Goal: Register for event/course

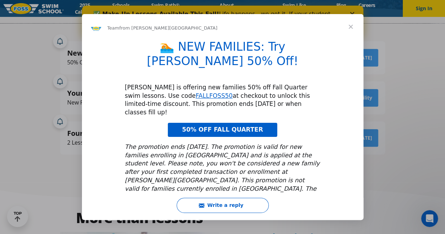
click at [351, 31] on span "Close" at bounding box center [350, 26] width 25 height 25
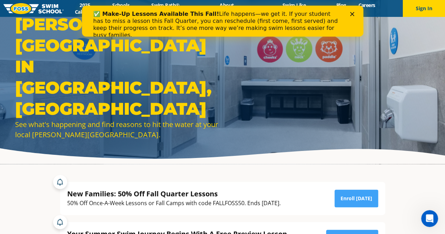
click at [354, 12] on div "✅ Make-Up Lessons Available This Fall! Life happens—we get it. If your student …" at bounding box center [222, 24] width 281 height 32
click at [350, 13] on icon "Close" at bounding box center [352, 14] width 4 height 4
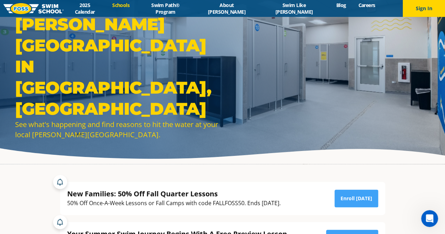
click at [136, 8] on link "Schools" at bounding box center [121, 5] width 30 height 7
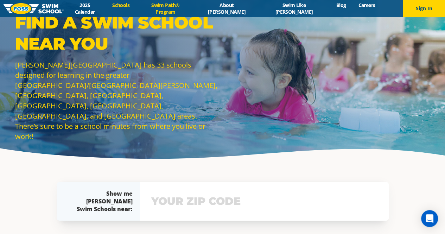
click at [193, 9] on link "Swim Path® Program" at bounding box center [165, 8] width 59 height 13
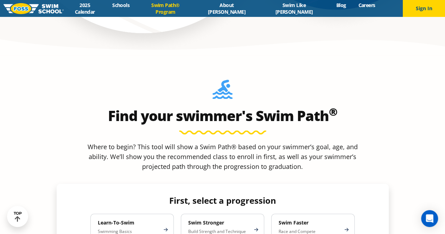
scroll to position [598, 0]
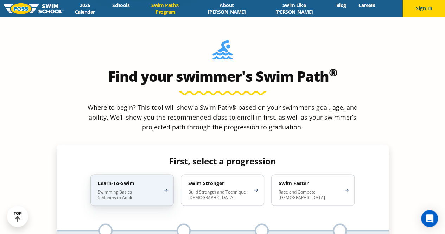
click at [151, 189] on p "Swimming Basics 6 Months to Adult" at bounding box center [129, 194] width 62 height 11
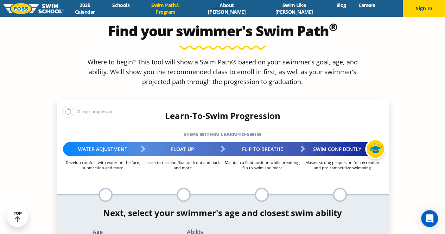
scroll to position [703, 0]
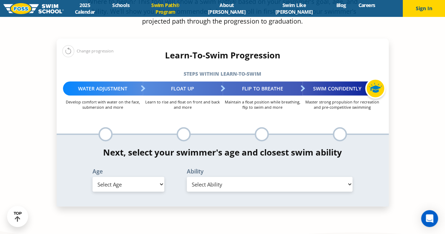
click at [150, 177] on select "Select Age 6 months - 1 year 1 year 2 years 3 years 4 years 5 years 6 years 7 y…" at bounding box center [129, 184] width 72 height 15
select select "6-years"
click at [93, 177] on select "Select Age 6 months - 1 year 1 year 2 years 3 years 4 years 5 years 6 years 7 y…" at bounding box center [129, 184] width 72 height 15
click at [220, 168] on div "Ability Select Ability First in-water experience When in the water, reliant on …" at bounding box center [270, 181] width 189 height 26
click at [218, 177] on select "Select Ability First in-water experience When in the water, reliant on a life j…" at bounding box center [270, 184] width 166 height 15
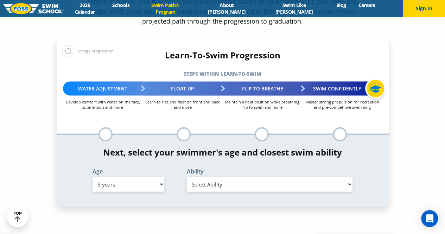
select select "6-years-first-in-water-experience"
click at [187, 177] on select "Select Ability First in-water experience When in the water, reliant on a life j…" at bounding box center [270, 184] width 166 height 15
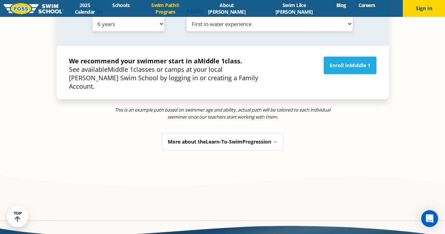
scroll to position [774, 0]
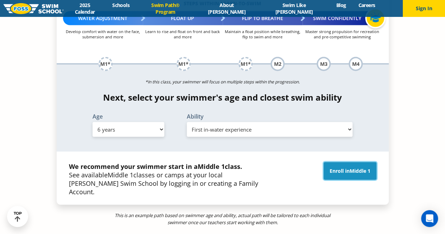
click at [340, 162] on link "Enroll in Middle 1" at bounding box center [350, 171] width 53 height 18
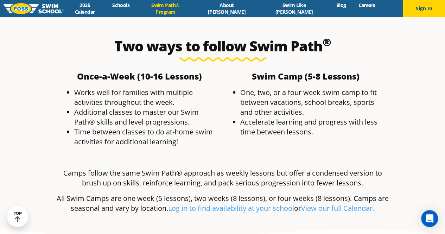
scroll to position [1161, 0]
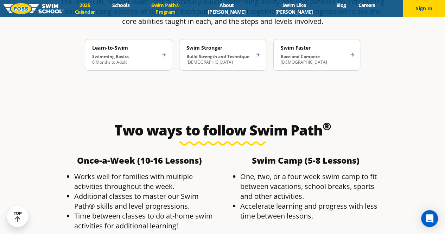
click at [97, 8] on link "2025 Calendar" at bounding box center [85, 8] width 43 height 13
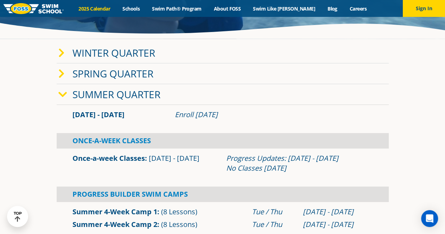
scroll to position [106, 0]
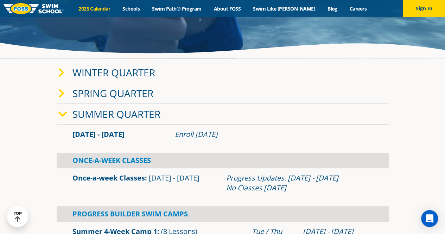
click at [85, 70] on link "Winter Quarter" at bounding box center [113, 72] width 83 height 13
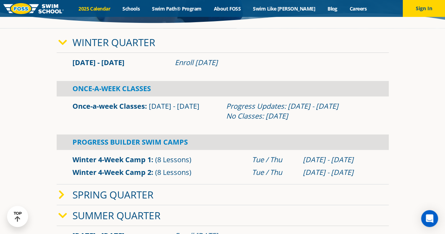
scroll to position [70, 0]
